Goal: Navigation & Orientation: Find specific page/section

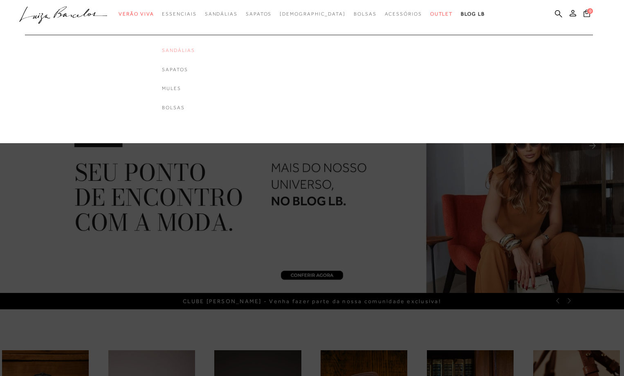
click at [195, 51] on link "Sandálias" at bounding box center [178, 50] width 33 height 7
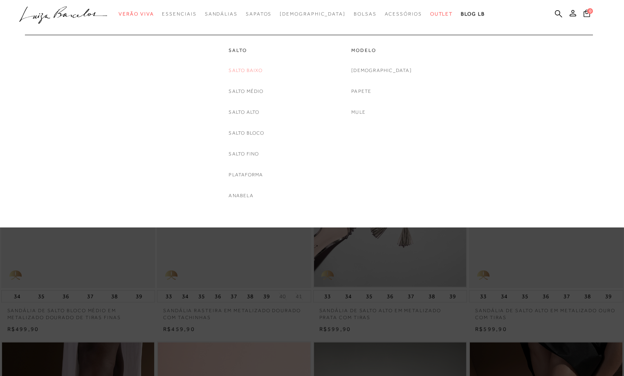
click at [251, 72] on link "Salto Baixo" at bounding box center [246, 70] width 34 height 9
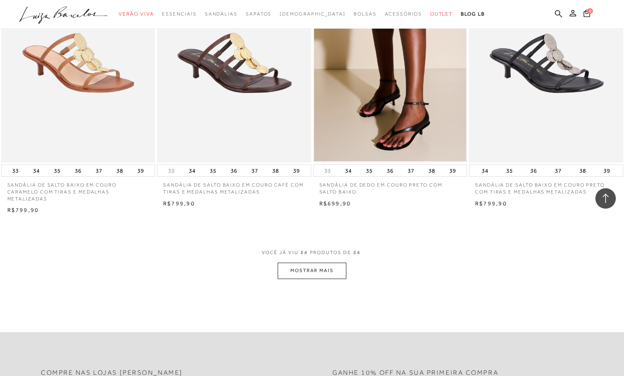
scroll to position [1628, 0]
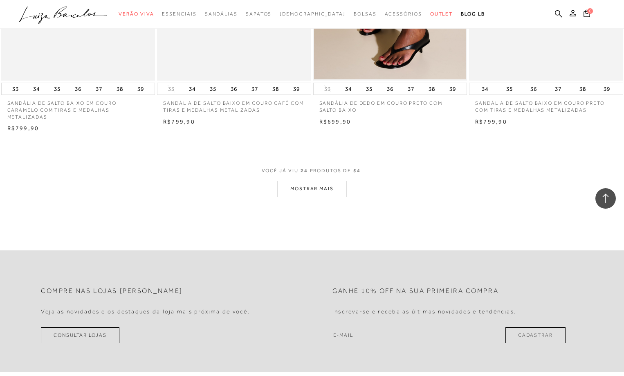
click at [327, 186] on button "MOSTRAR MAIS" at bounding box center [312, 189] width 69 height 16
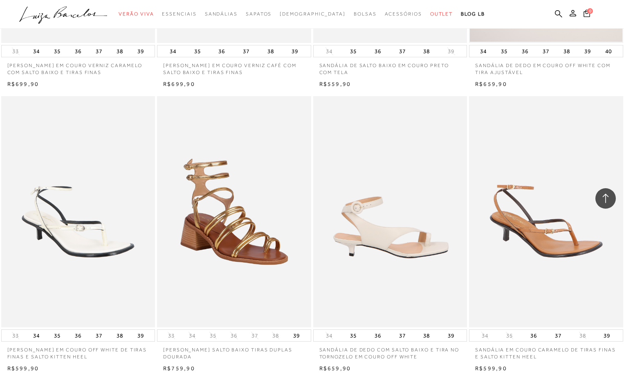
scroll to position [3182, 0]
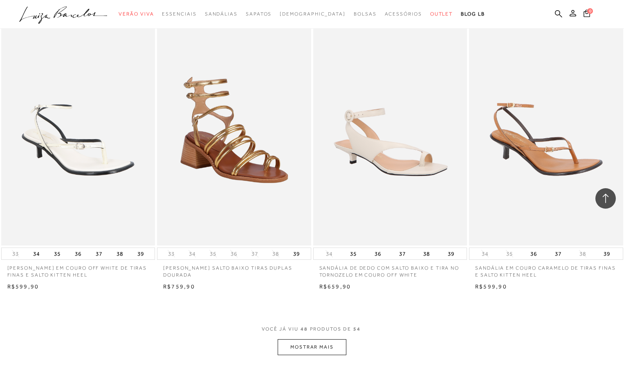
click at [305, 346] on button "MOSTRAR MAIS" at bounding box center [312, 347] width 69 height 16
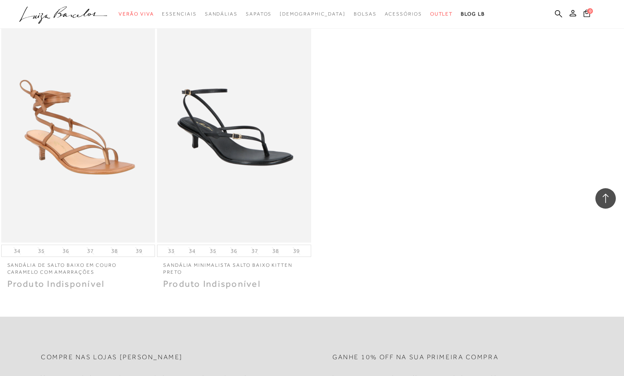
scroll to position [3509, 0]
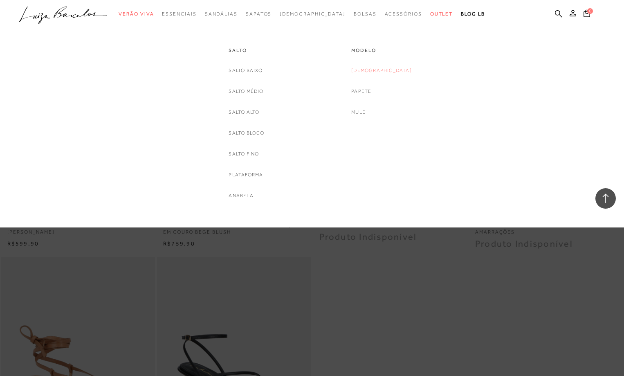
click at [382, 72] on link "[DEMOGRAPHIC_DATA]" at bounding box center [381, 70] width 61 height 9
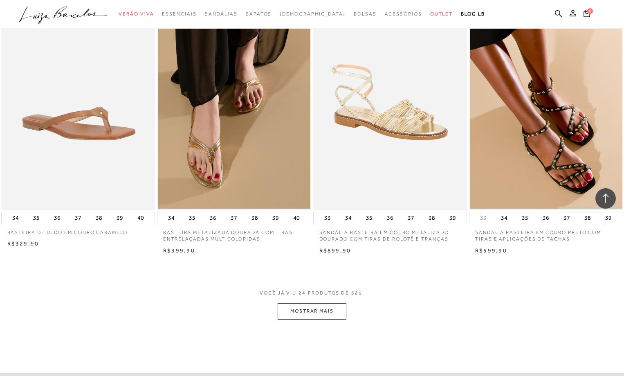
scroll to position [1554, 0]
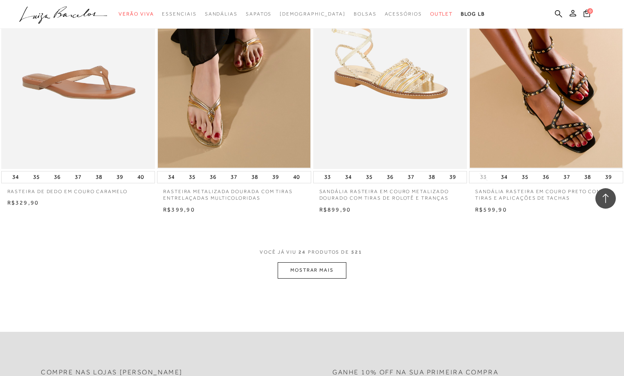
click at [302, 270] on button "MOSTRAR MAIS" at bounding box center [312, 270] width 69 height 16
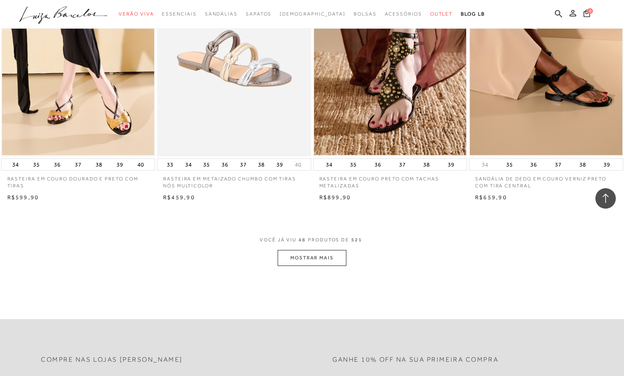
scroll to position [3353, 0]
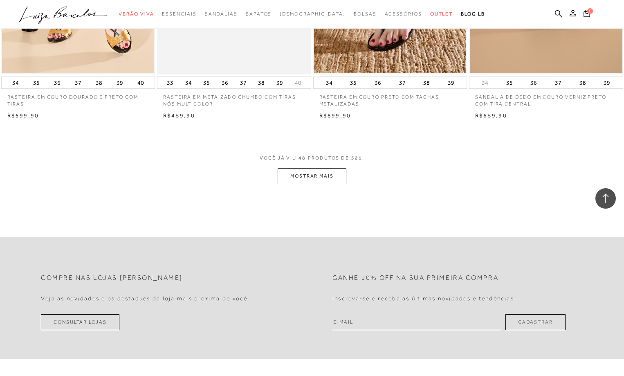
click at [319, 173] on button "MOSTRAR MAIS" at bounding box center [312, 176] width 69 height 16
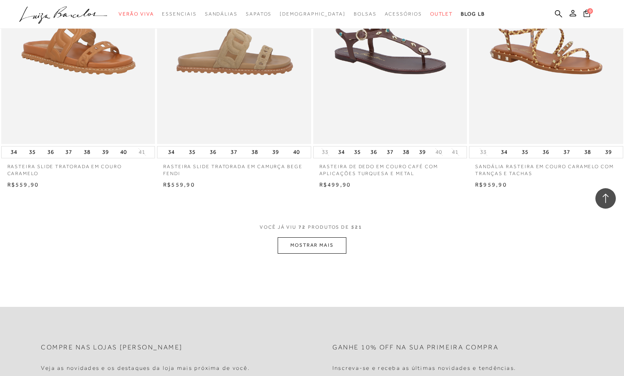
scroll to position [5030, 0]
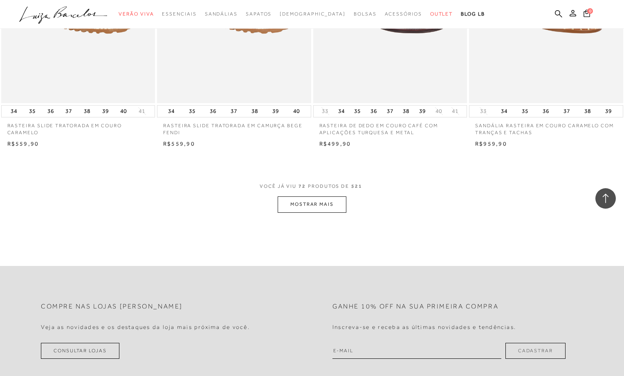
click at [312, 204] on button "MOSTRAR MAIS" at bounding box center [312, 204] width 69 height 16
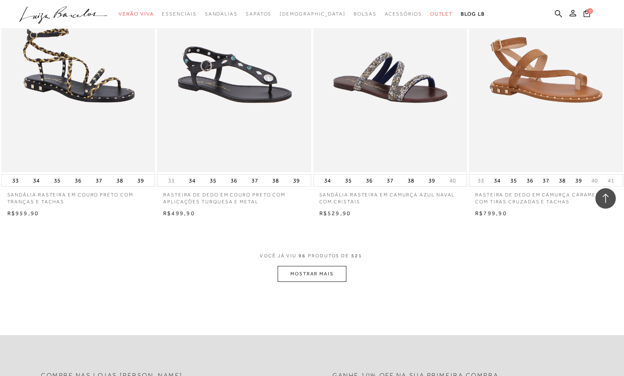
scroll to position [6747, 0]
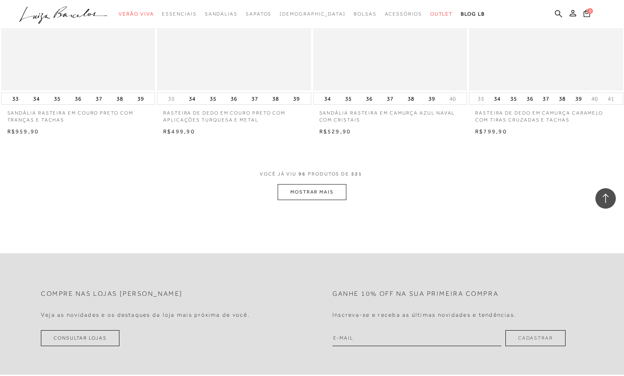
click at [318, 190] on button "MOSTRAR MAIS" at bounding box center [312, 192] width 69 height 16
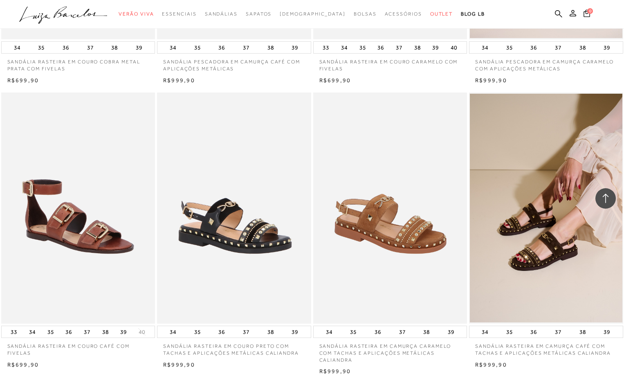
scroll to position [8424, 0]
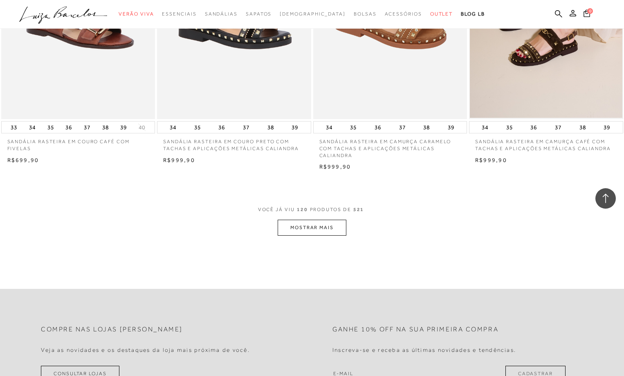
click at [311, 231] on button "MOSTRAR MAIS" at bounding box center [312, 228] width 69 height 16
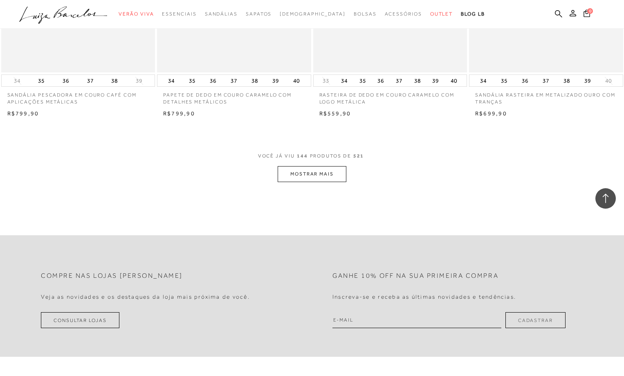
scroll to position [10264, 0]
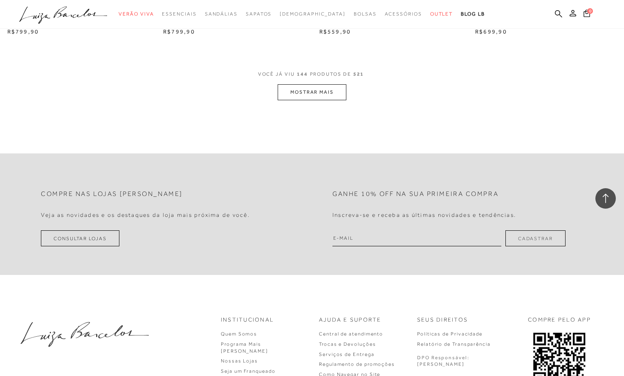
click at [328, 87] on button "MOSTRAR MAIS" at bounding box center [312, 92] width 69 height 16
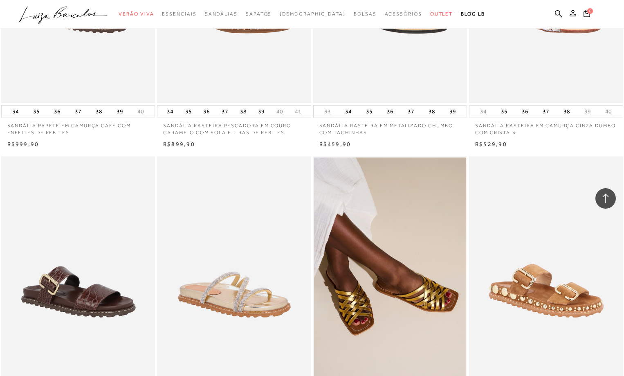
scroll to position [11777, 0]
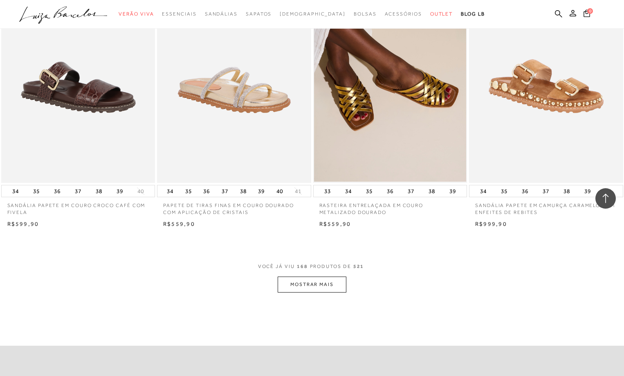
click at [313, 285] on button "MOSTRAR MAIS" at bounding box center [312, 284] width 69 height 16
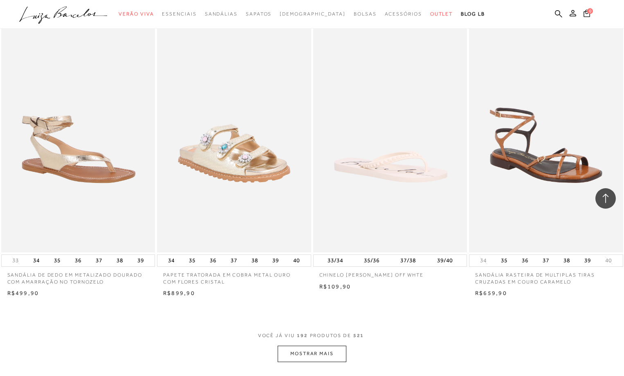
scroll to position [13454, 0]
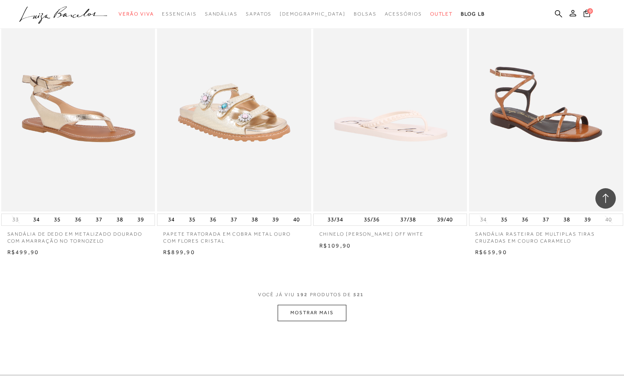
click at [327, 310] on button "MOSTRAR MAIS" at bounding box center [312, 313] width 69 height 16
